Goal: Task Accomplishment & Management: Manage account settings

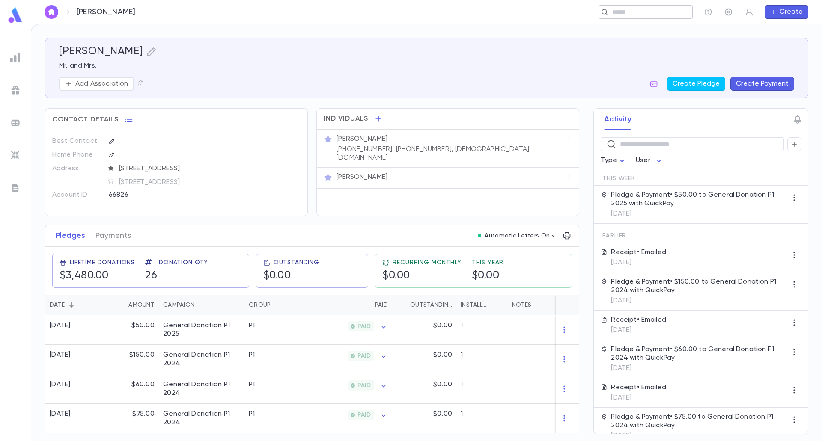
click at [647, 18] on div "​" at bounding box center [646, 12] width 94 height 14
click at [334, 16] on div "​" at bounding box center [479, 12] width 428 height 14
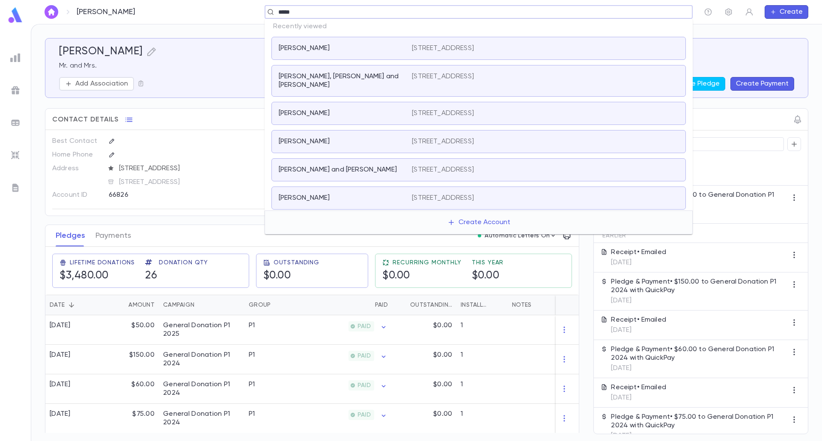
type input "******"
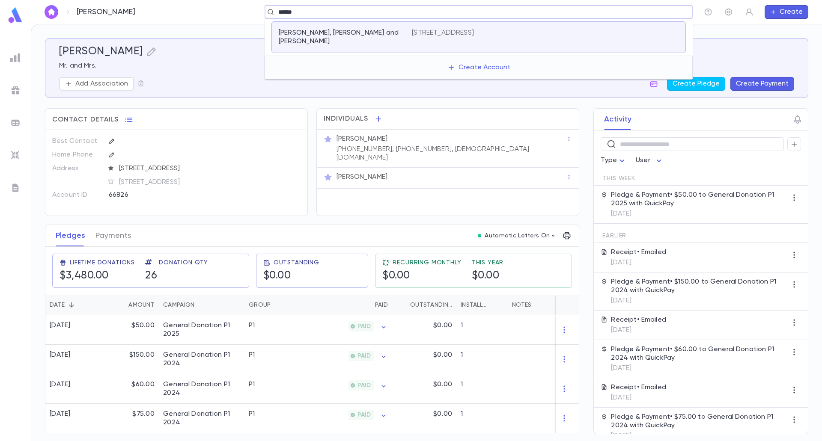
click at [344, 38] on div "Elgozy, [PERSON_NAME] and [PERSON_NAME] [STREET_ADDRESS]" at bounding box center [478, 37] width 414 height 32
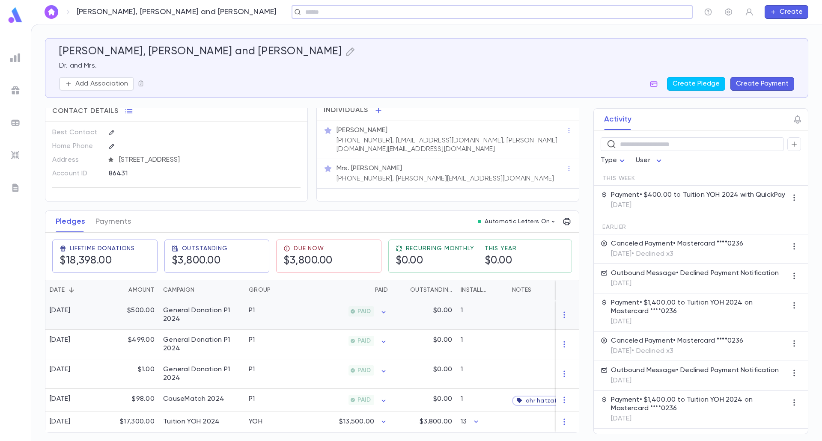
scroll to position [18, 0]
click at [252, 426] on div "YOH" at bounding box center [277, 422] width 64 height 21
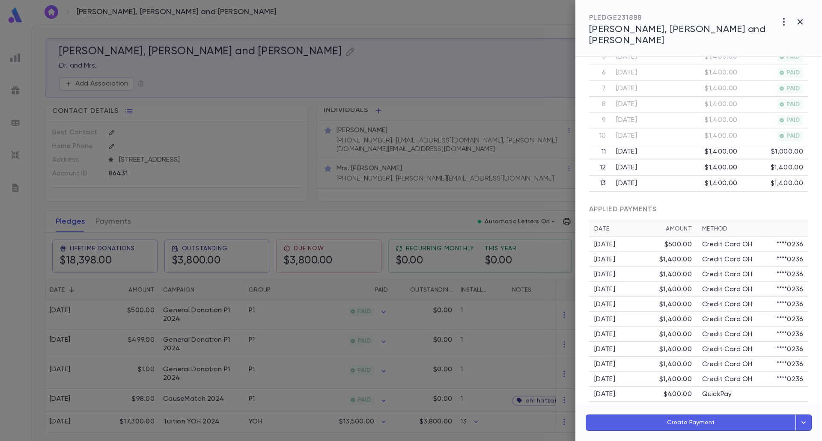
scroll to position [317, 0]
click at [209, 325] on div at bounding box center [411, 220] width 822 height 441
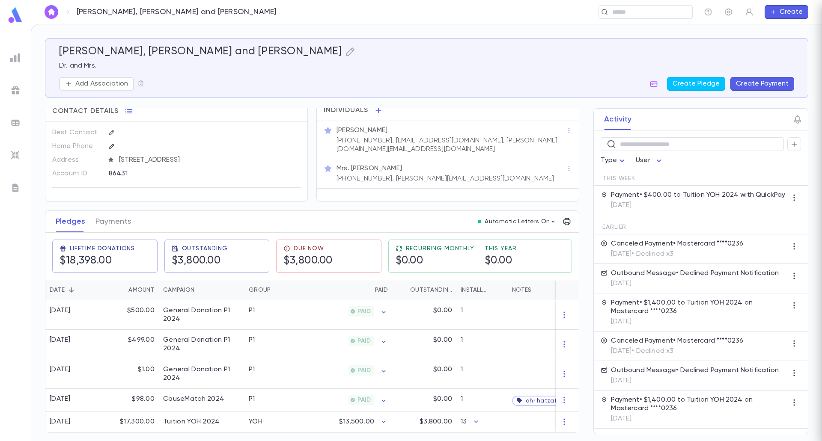
scroll to position [0, 0]
click at [176, 313] on div "General Donation P1 2024" at bounding box center [201, 315] width 77 height 17
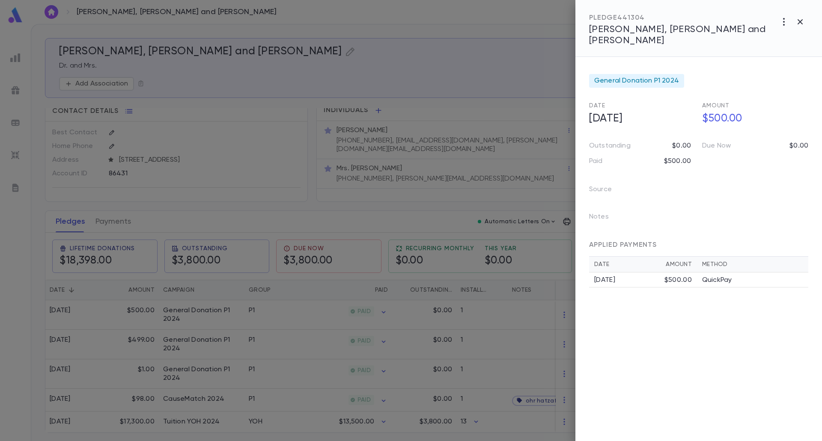
click at [175, 345] on div at bounding box center [411, 220] width 822 height 441
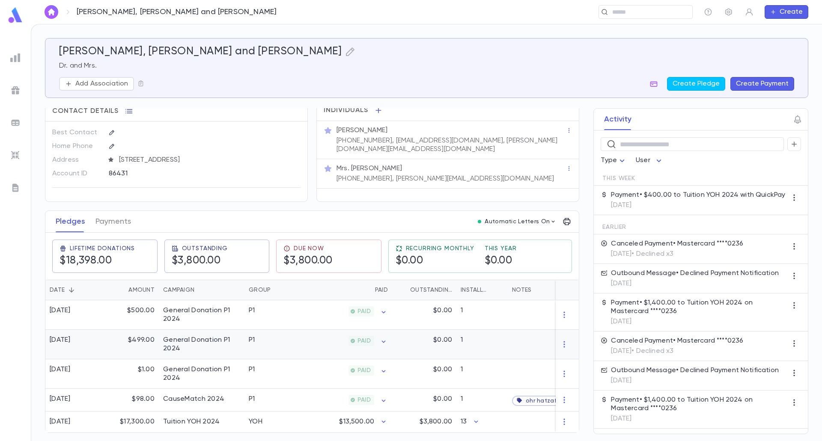
click at [142, 346] on div "$499.00" at bounding box center [131, 345] width 56 height 30
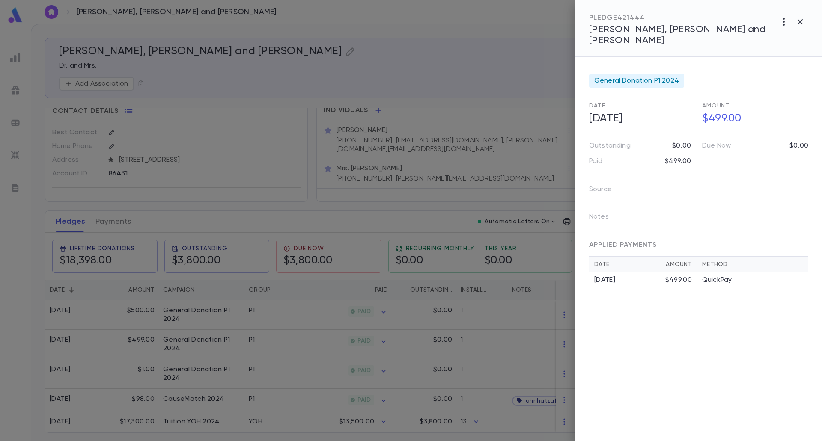
click at [215, 381] on div at bounding box center [411, 220] width 822 height 441
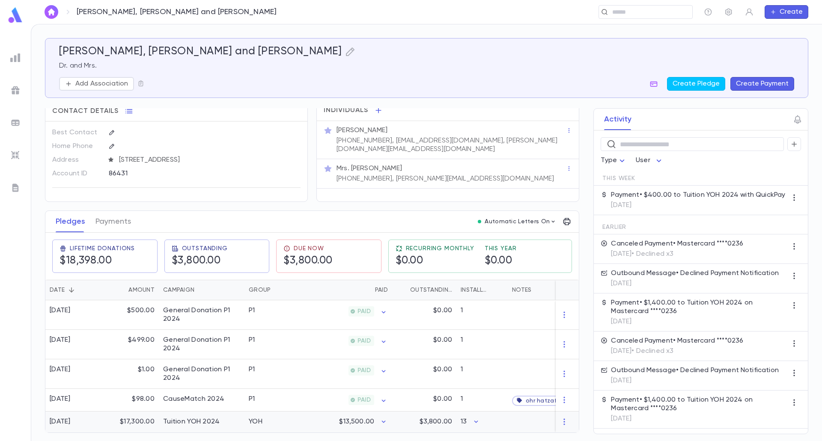
click at [171, 418] on div "Tuition YOH 2024" at bounding box center [191, 422] width 57 height 9
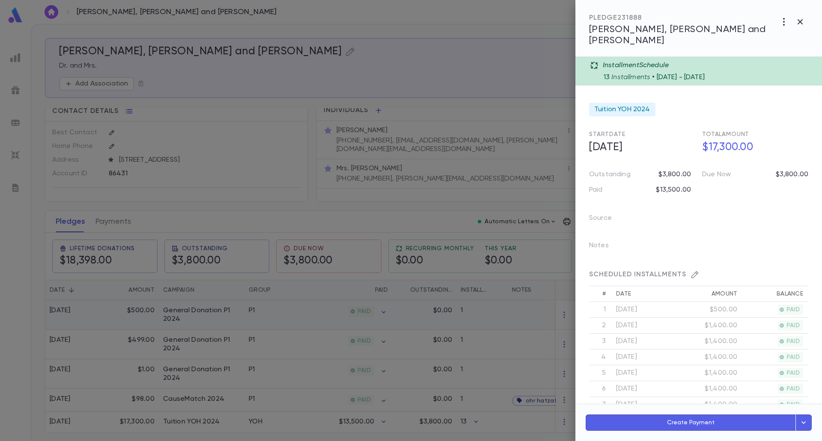
drag, startPoint x: 256, startPoint y: 345, endPoint x: 102, endPoint y: 306, distance: 158.6
click at [256, 344] on div at bounding box center [411, 220] width 822 height 441
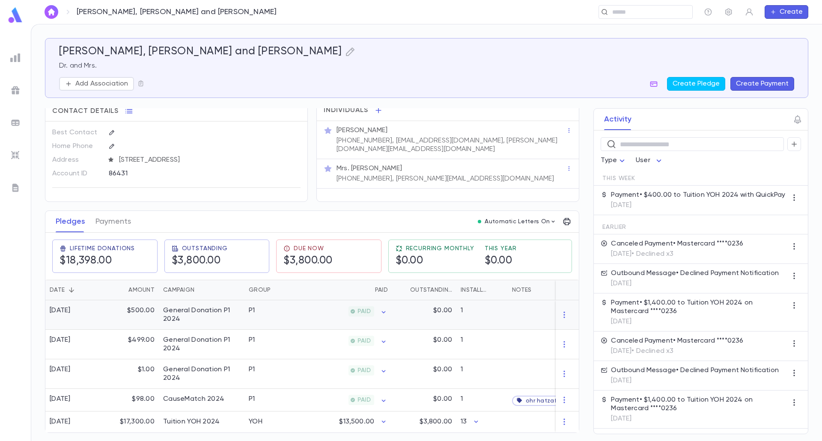
click at [182, 319] on div "General Donation P1 2024" at bounding box center [201, 315] width 77 height 17
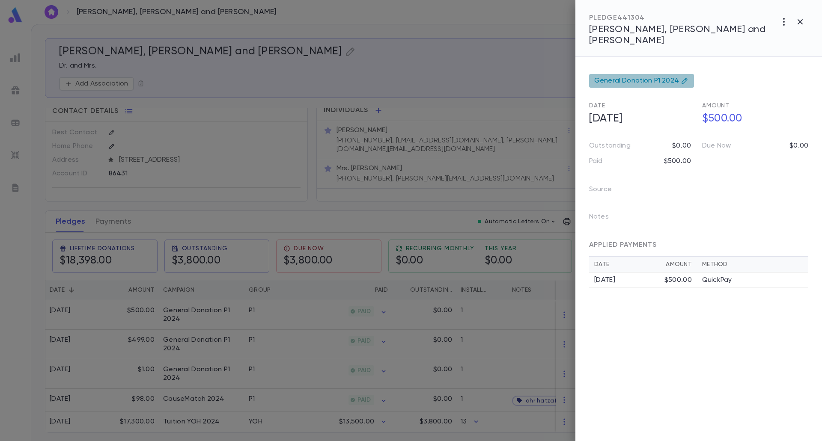
click at [649, 77] on span "General Donation P1 2024" at bounding box center [636, 81] width 85 height 9
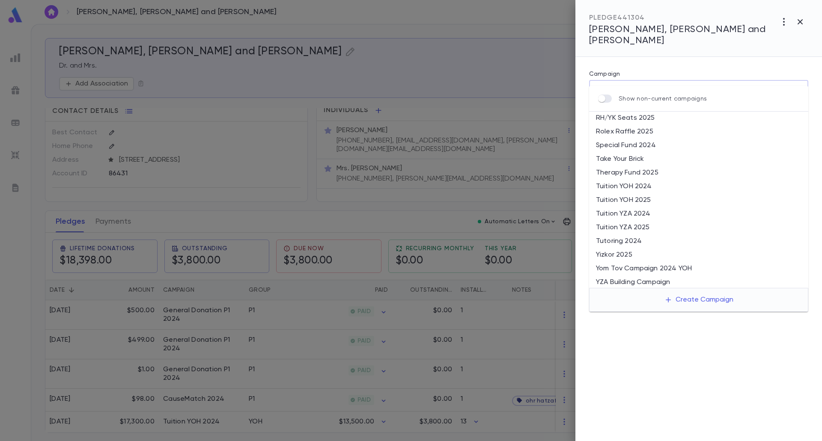
scroll to position [331, 0]
click at [662, 354] on div "**********" at bounding box center [699, 249] width 247 height 385
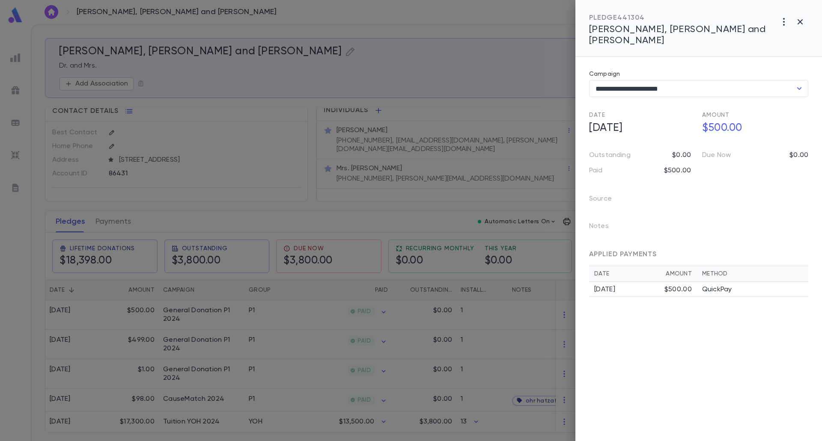
click at [632, 251] on span "APPLIED PAYMENTS" at bounding box center [623, 254] width 68 height 7
click at [633, 286] on div "[DATE]" at bounding box center [629, 290] width 70 height 9
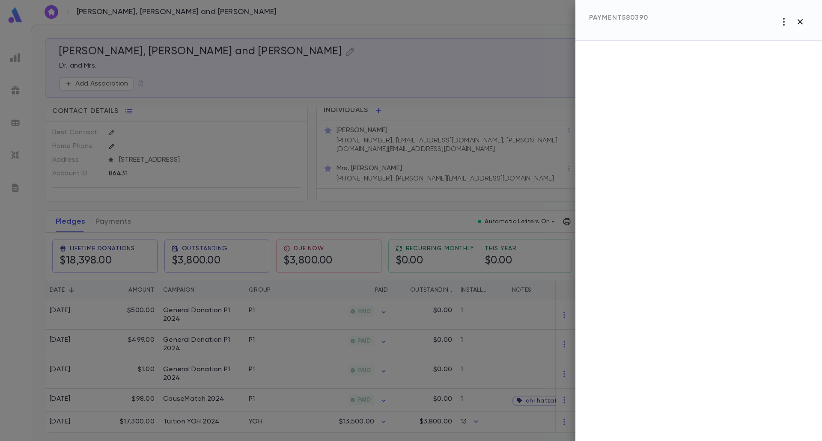
click at [797, 21] on icon "button" at bounding box center [800, 22] width 10 height 10
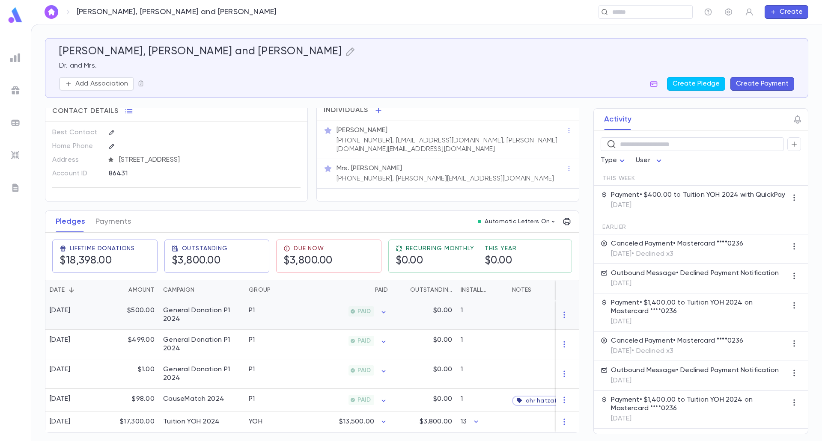
click at [181, 311] on div "General Donation P1 2024" at bounding box center [201, 315] width 77 height 17
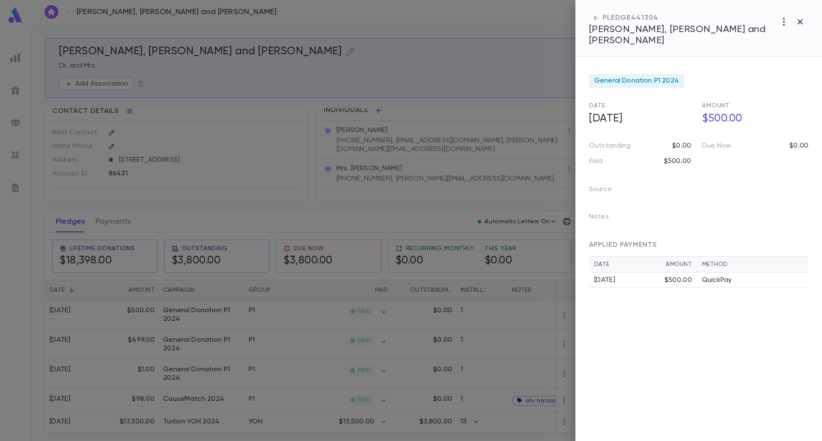
click at [673, 276] on div "$500.00" at bounding box center [678, 280] width 27 height 9
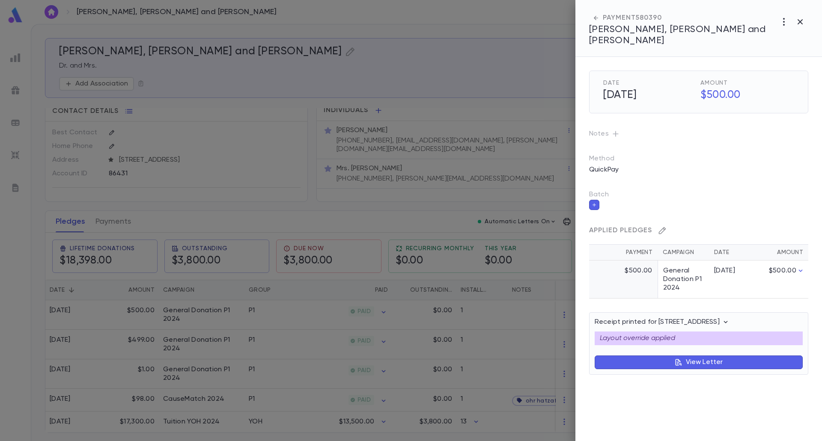
click at [664, 227] on icon "button" at bounding box center [662, 231] width 9 height 9
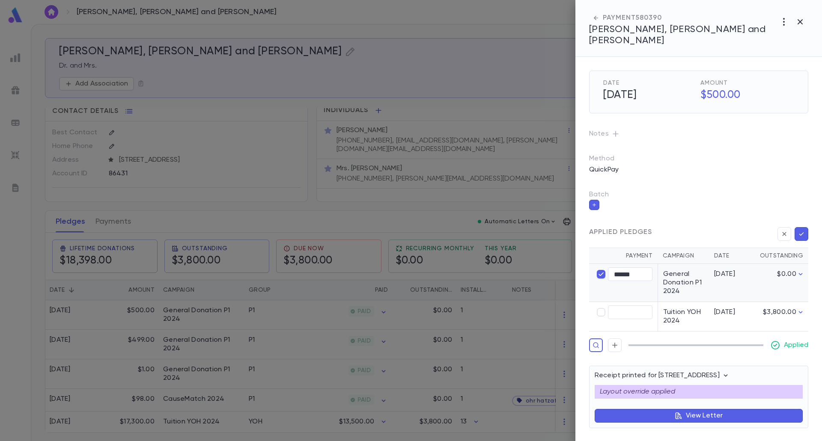
type input "****"
type input "******"
click at [805, 230] on icon "button" at bounding box center [802, 234] width 8 height 9
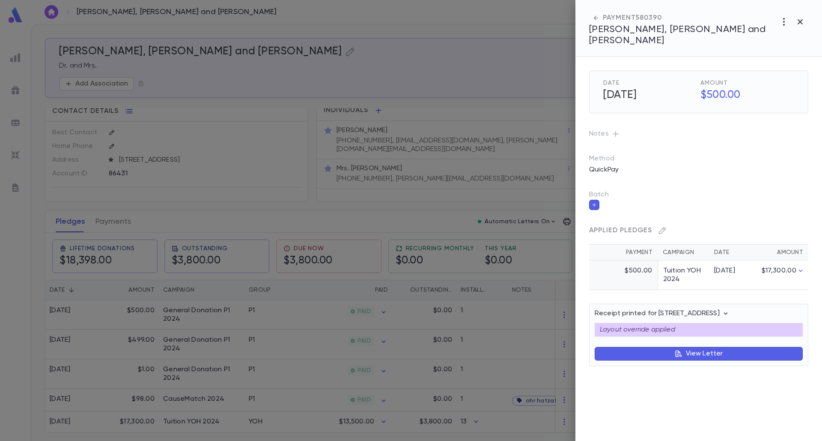
click at [530, 289] on div at bounding box center [411, 220] width 822 height 441
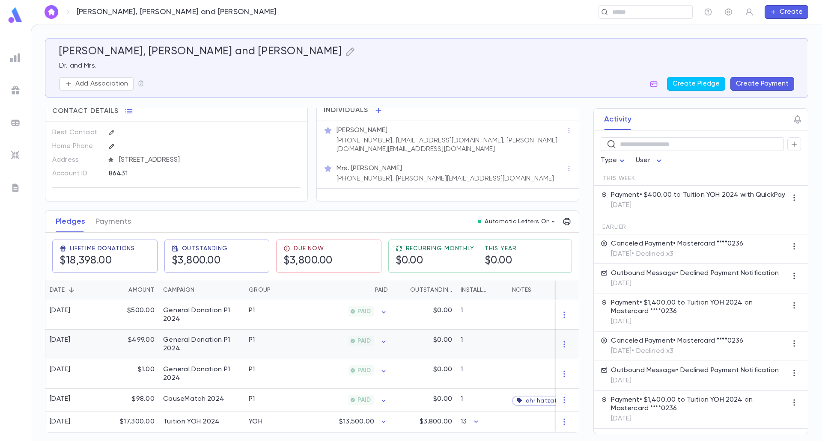
click at [187, 347] on div "General Donation P1 2024" at bounding box center [201, 344] width 77 height 17
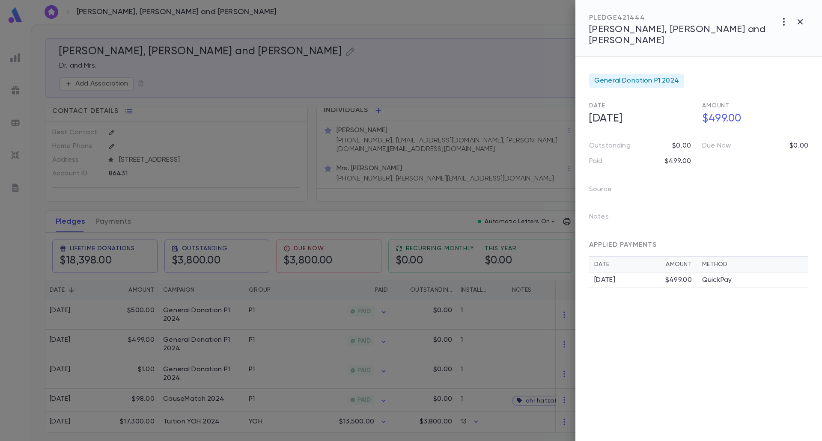
click at [615, 276] on div "[DATE]" at bounding box center [629, 280] width 71 height 9
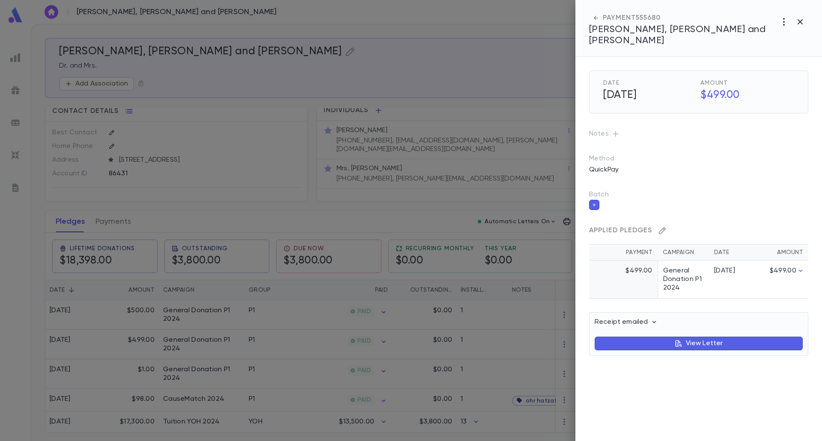
click at [662, 227] on icon "button" at bounding box center [662, 231] width 9 height 9
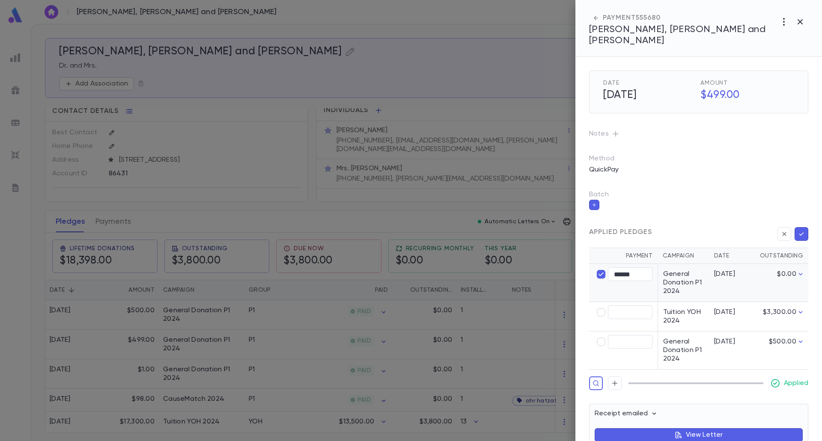
type input "****"
type input "******"
click at [802, 230] on icon "button" at bounding box center [802, 234] width 8 height 9
click at [801, 230] on icon "button" at bounding box center [802, 234] width 8 height 9
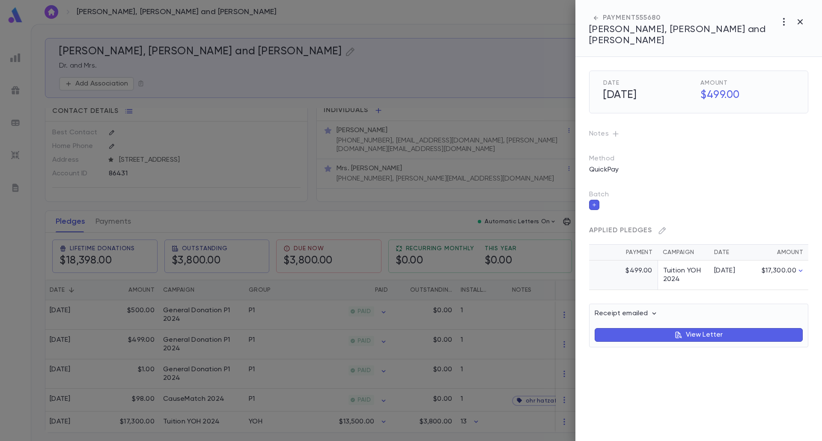
click at [350, 344] on div at bounding box center [411, 220] width 822 height 441
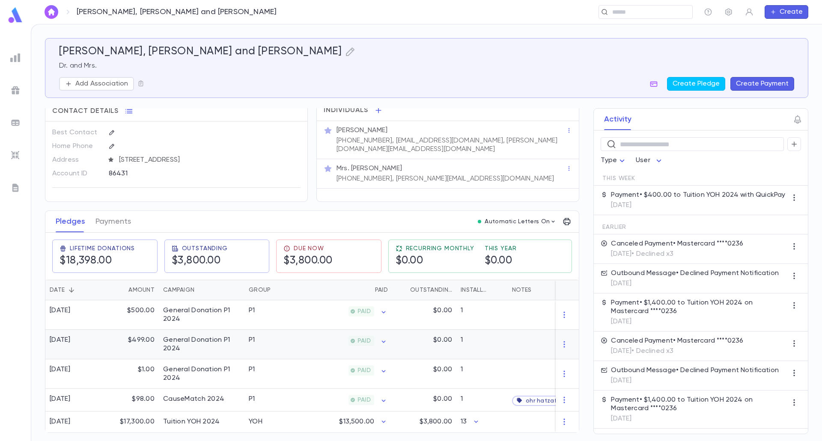
click at [560, 344] on icon "button" at bounding box center [564, 344] width 9 height 9
click at [565, 357] on li "Delete" at bounding box center [577, 356] width 36 height 14
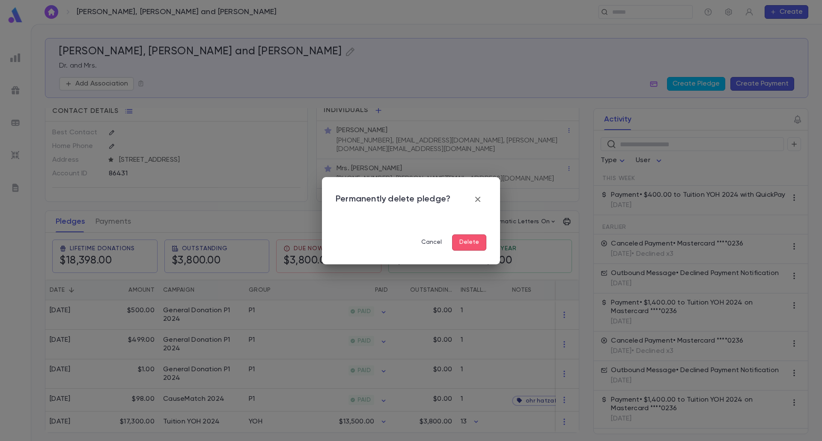
click at [482, 331] on div "Permanently delete pledge? Cancel Delete" at bounding box center [411, 220] width 822 height 441
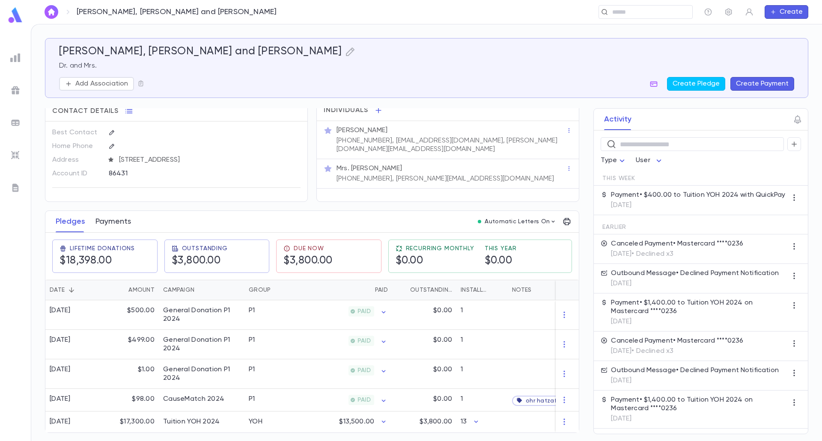
click at [104, 221] on button "Payments" at bounding box center [113, 221] width 36 height 21
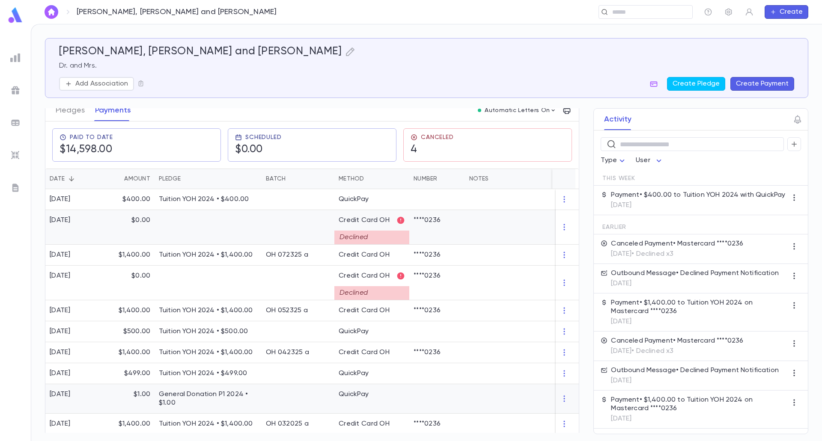
scroll to position [103, 0]
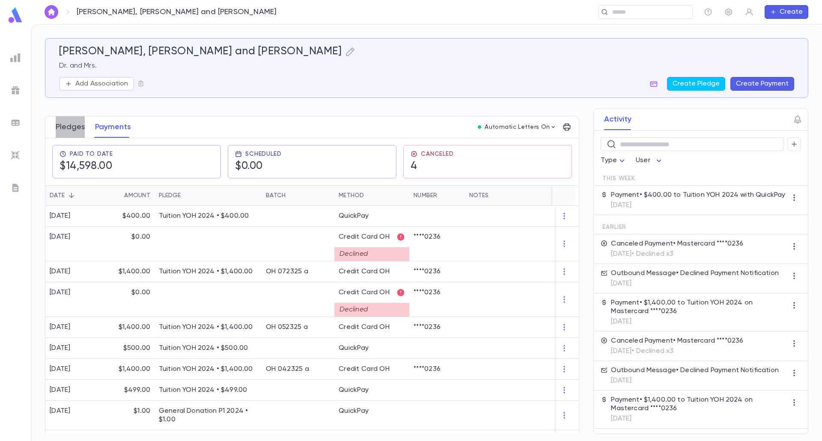
click at [63, 134] on button "Pledges" at bounding box center [70, 126] width 29 height 21
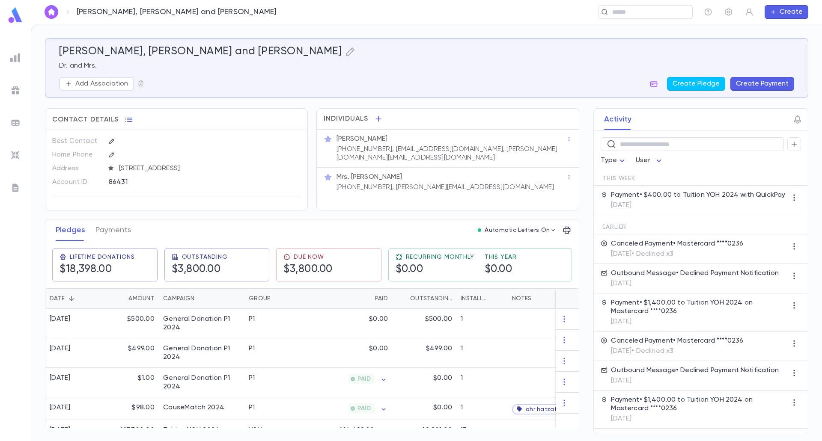
scroll to position [18, 0]
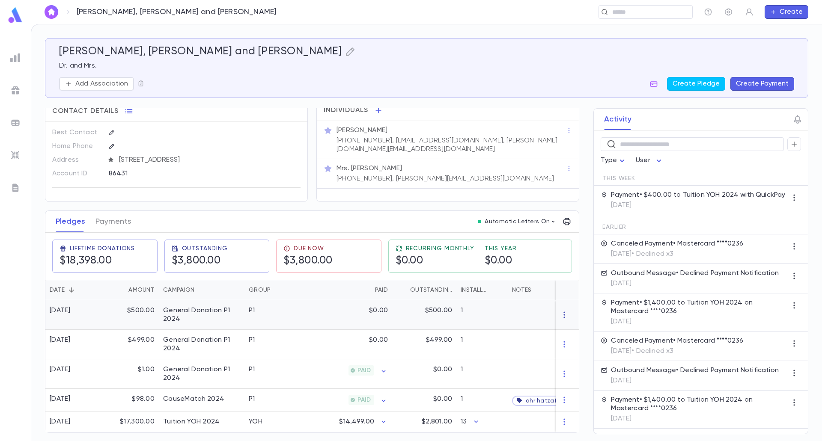
click at [560, 311] on icon "button" at bounding box center [564, 315] width 9 height 9
click at [564, 327] on li "Delete" at bounding box center [577, 326] width 36 height 14
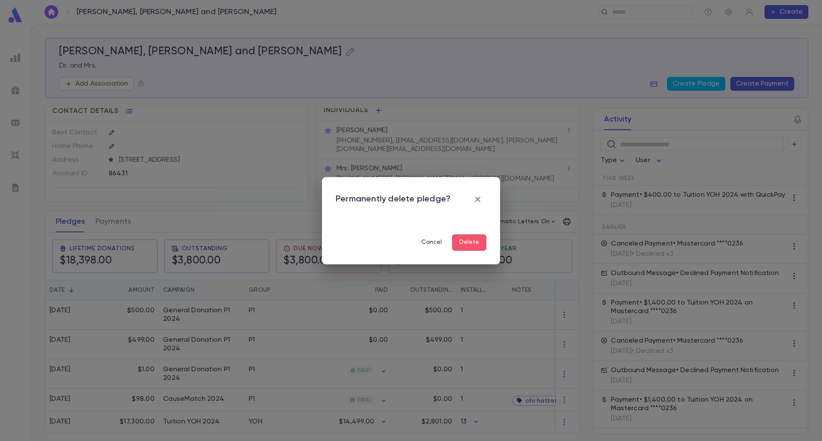
click at [475, 246] on button "Delete" at bounding box center [469, 243] width 34 height 16
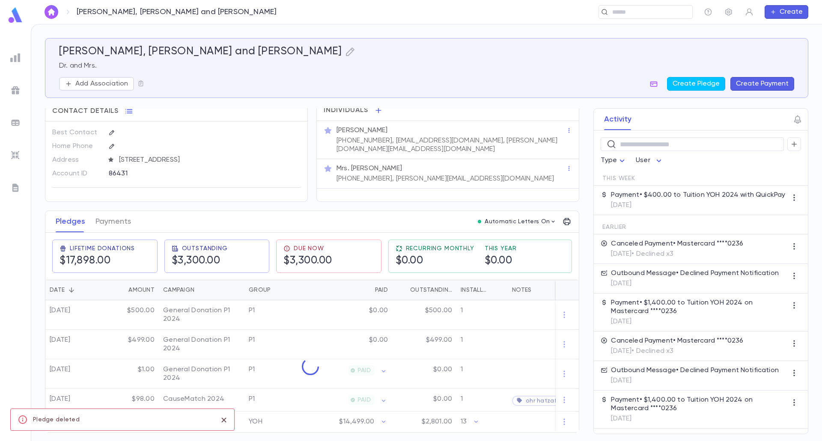
scroll to position [1, 0]
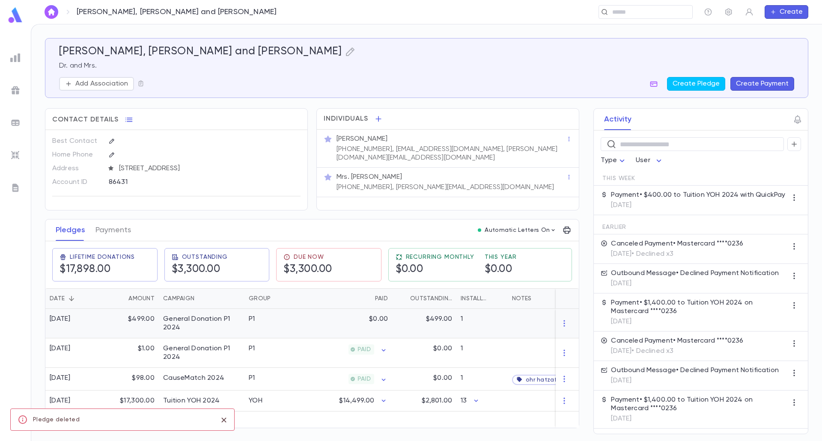
click at [560, 328] on icon "button" at bounding box center [564, 323] width 9 height 9
click at [563, 339] on li "Delete" at bounding box center [577, 343] width 36 height 14
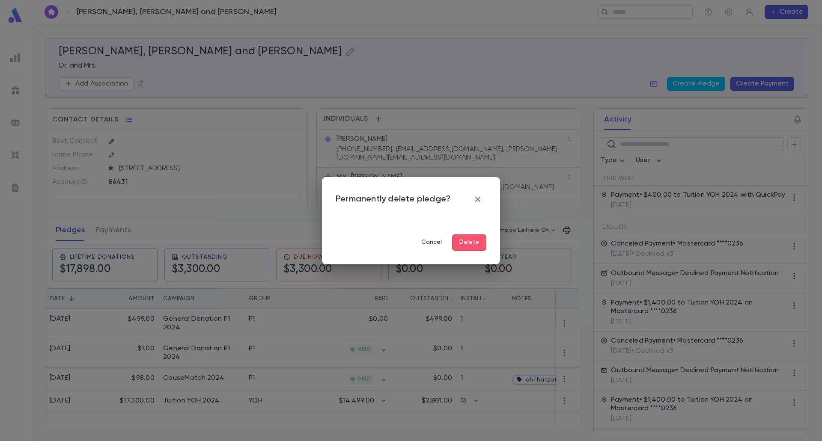
click at [470, 247] on button "Delete" at bounding box center [469, 243] width 34 height 16
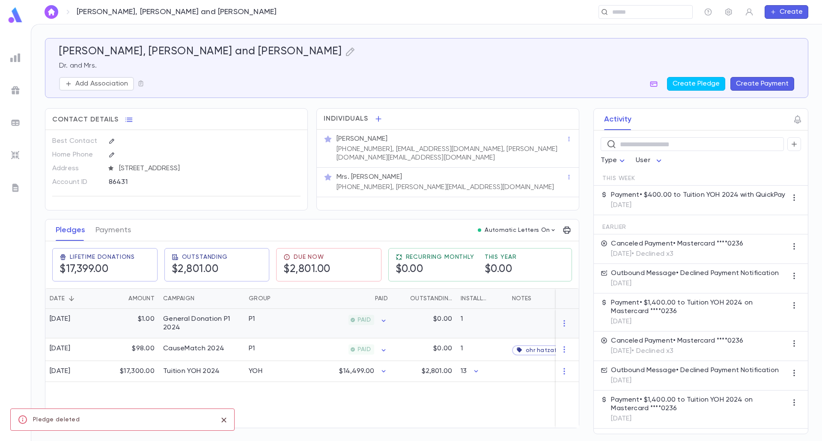
click at [222, 326] on div "General Donation P1 2024" at bounding box center [201, 323] width 77 height 17
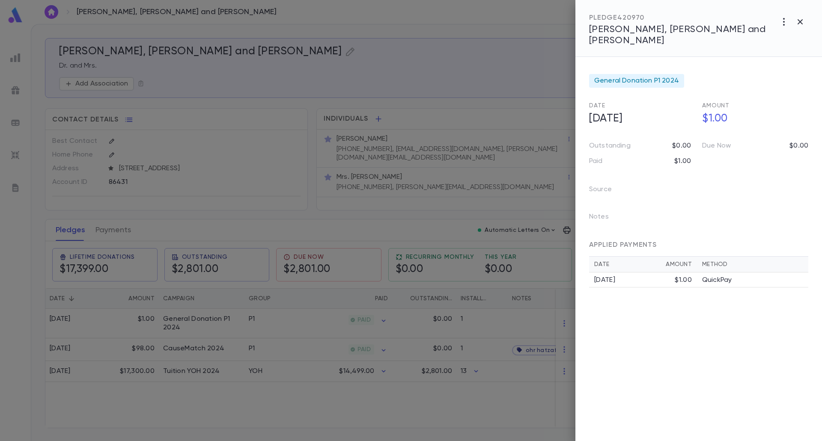
click at [674, 276] on div "[DATE]" at bounding box center [634, 280] width 81 height 9
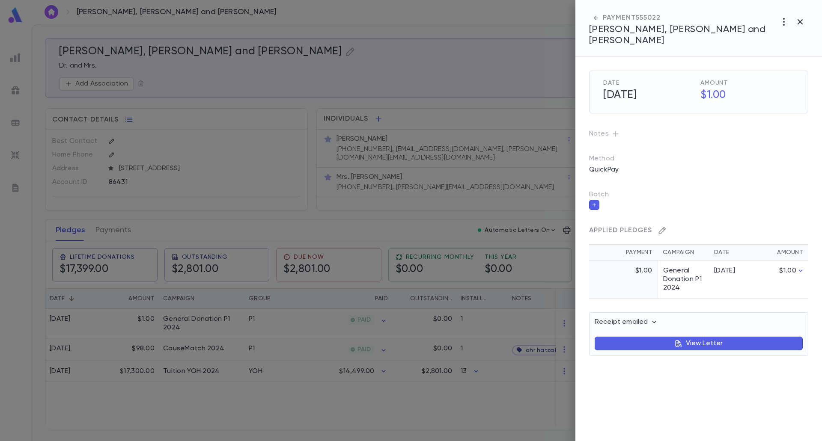
click at [664, 227] on icon "button" at bounding box center [662, 230] width 7 height 7
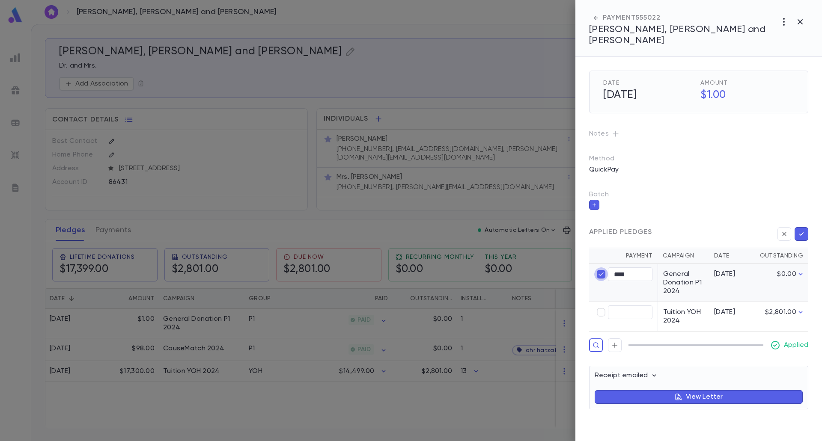
type input "****"
click at [801, 230] on icon "button" at bounding box center [802, 234] width 8 height 9
click at [805, 227] on button "button" at bounding box center [802, 234] width 14 height 14
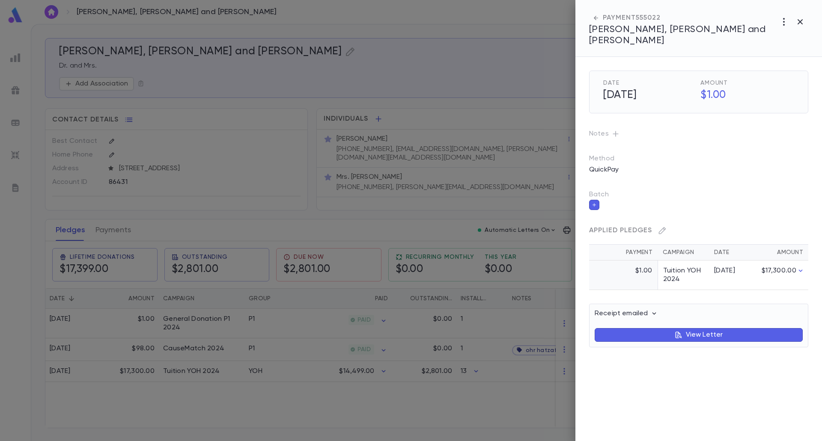
drag, startPoint x: 800, startPoint y: 24, endPoint x: 740, endPoint y: 125, distance: 117.6
click at [800, 24] on icon "button" at bounding box center [800, 22] width 10 height 10
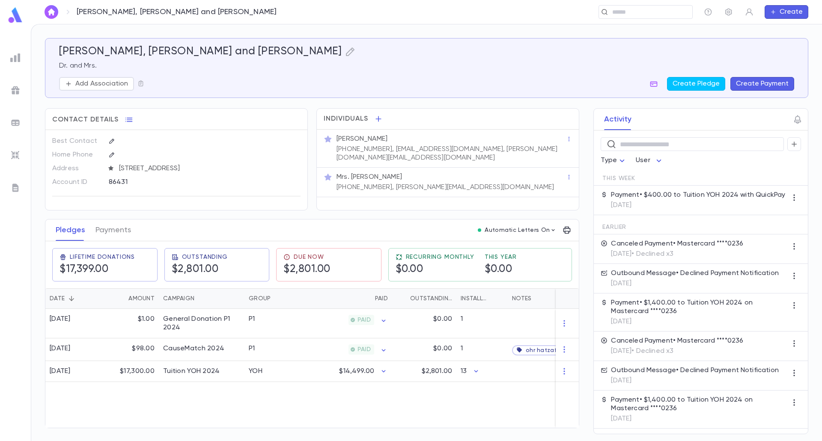
click at [278, 406] on div "[DATE] $1.00 General Donation P1 2024 P1 PAID $0.00 1 [DATE] $98.00 CauseMatch …" at bounding box center [341, 368] width 593 height 119
click at [209, 332] on div "General Donation P1 2024" at bounding box center [201, 323] width 77 height 17
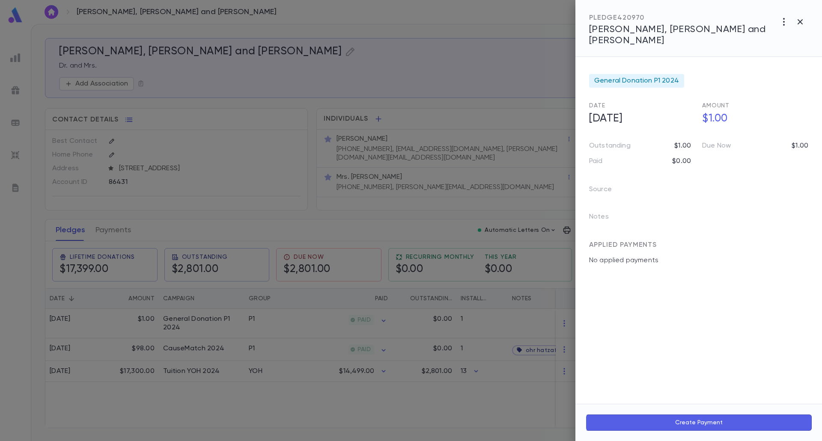
click at [283, 410] on div at bounding box center [411, 220] width 822 height 441
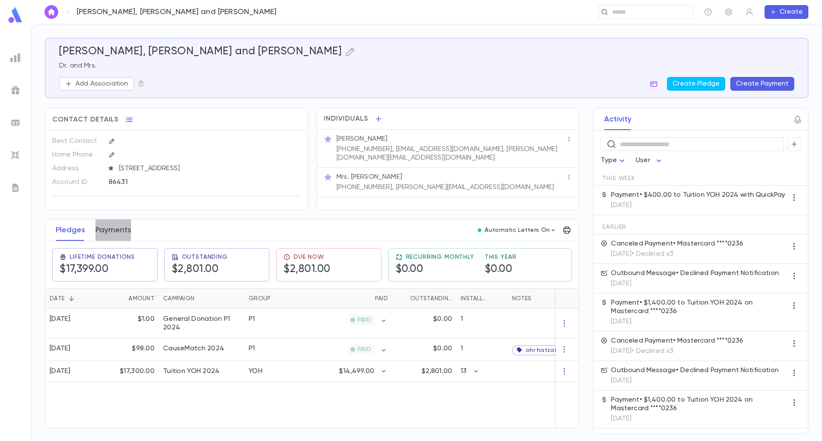
click at [125, 234] on button "Payments" at bounding box center [113, 230] width 36 height 21
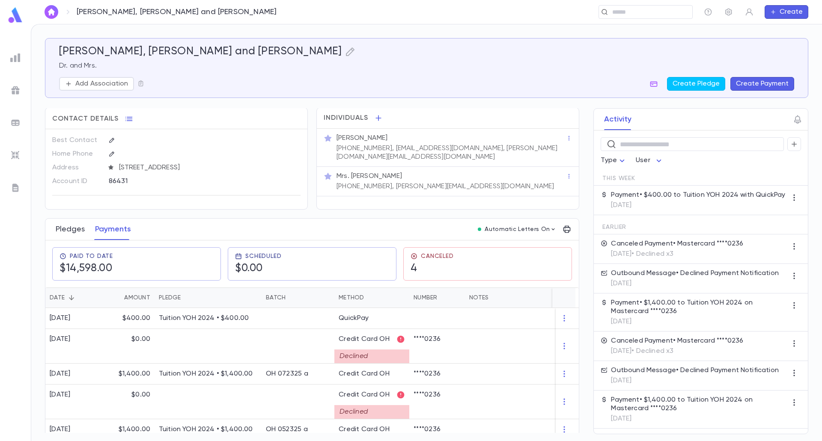
click at [60, 238] on button "Pledges" at bounding box center [70, 229] width 29 height 21
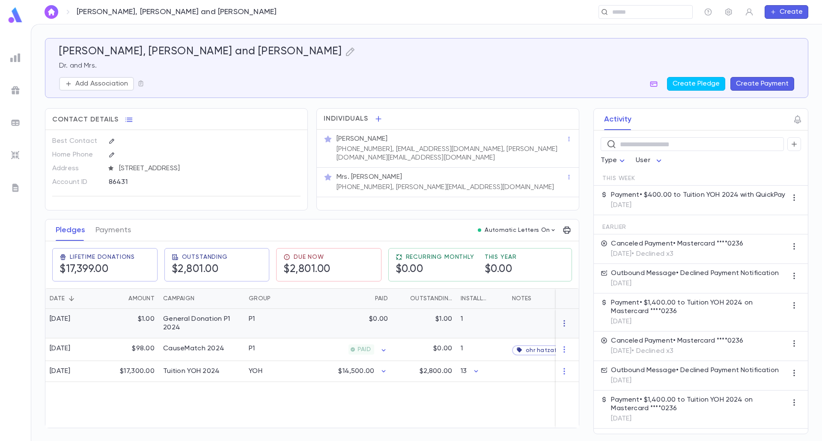
click at [565, 325] on div at bounding box center [567, 324] width 23 height 30
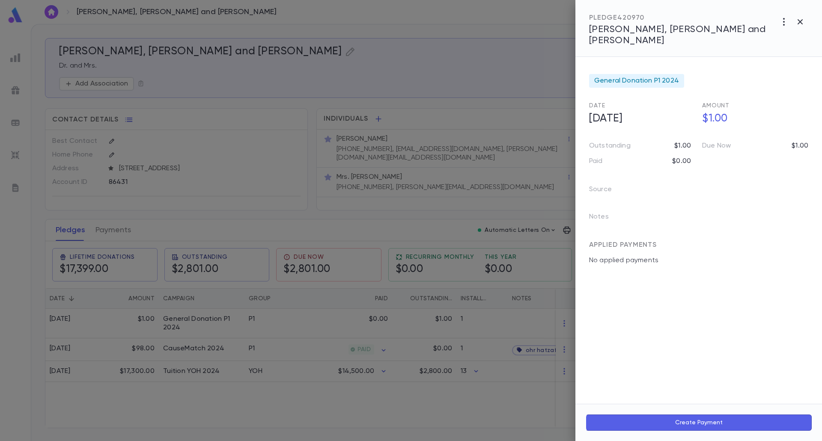
click at [560, 329] on div at bounding box center [411, 220] width 822 height 441
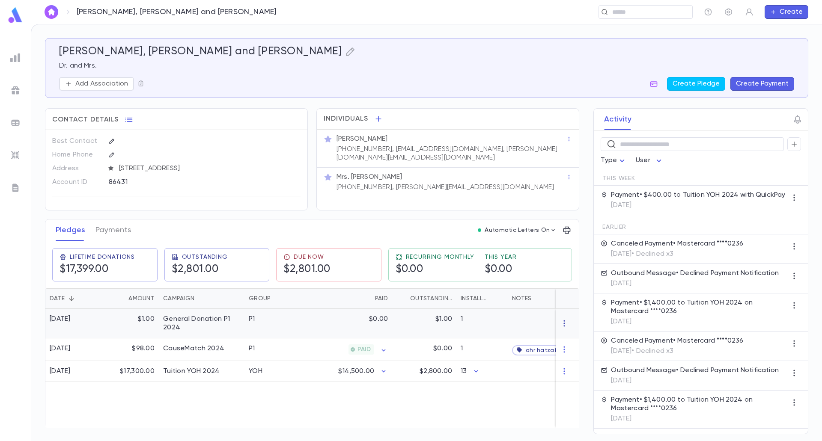
click at [560, 328] on icon "button" at bounding box center [564, 323] width 9 height 9
click at [565, 343] on li "Delete" at bounding box center [577, 343] width 36 height 14
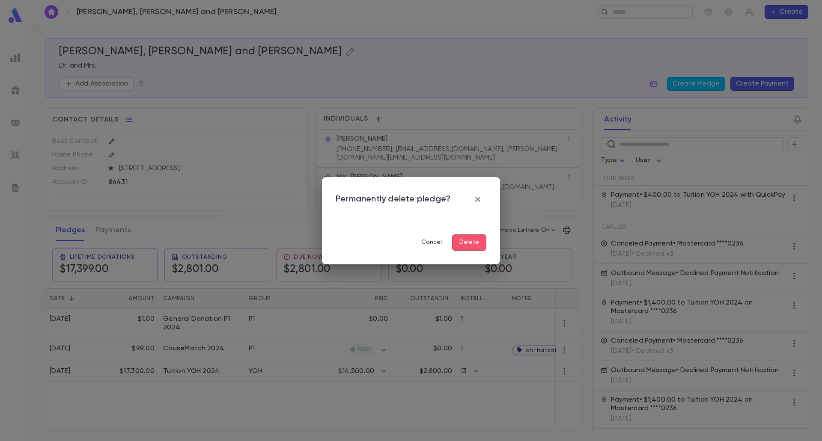
click at [464, 248] on button "Delete" at bounding box center [469, 243] width 34 height 16
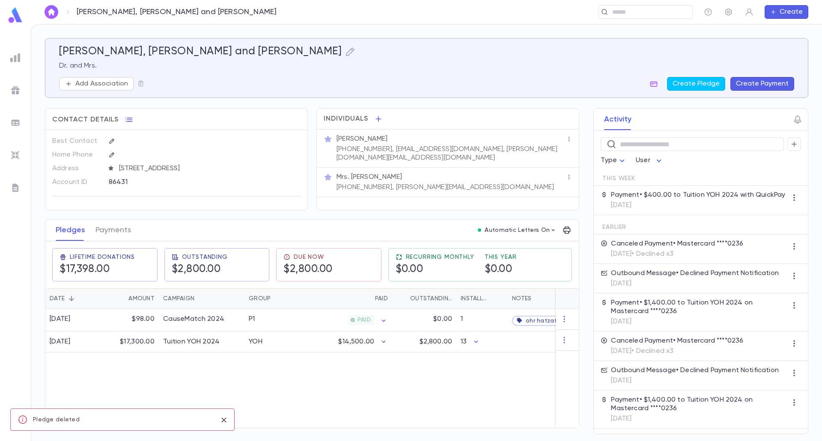
click at [429, 400] on div "[DATE] $98.00 CauseMatch 2024 P1 PAID $0.00 1 ohr hatzafon / zaj [DATE] $17,300…" at bounding box center [341, 368] width 593 height 119
click at [14, 21] on img at bounding box center [15, 15] width 17 height 17
